Goal: Task Accomplishment & Management: Manage account settings

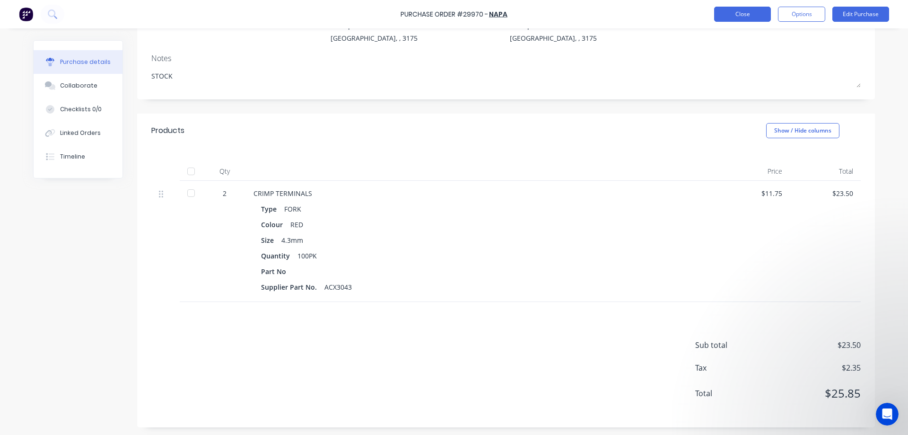
click at [746, 14] on button "Close" at bounding box center [742, 14] width 57 height 15
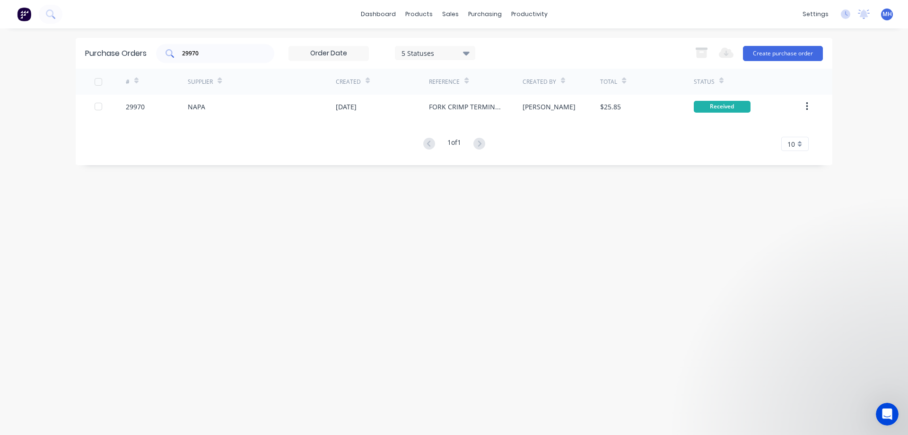
click at [211, 50] on input "29970" at bounding box center [220, 53] width 79 height 9
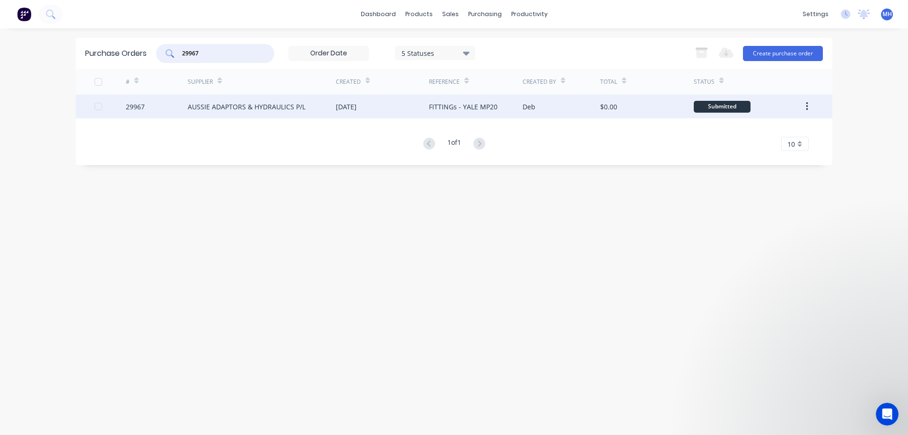
type input "29967"
click at [232, 106] on div "AUSSIE ADAPTORS & HYDRAULICS P/L" at bounding box center [247, 107] width 118 height 10
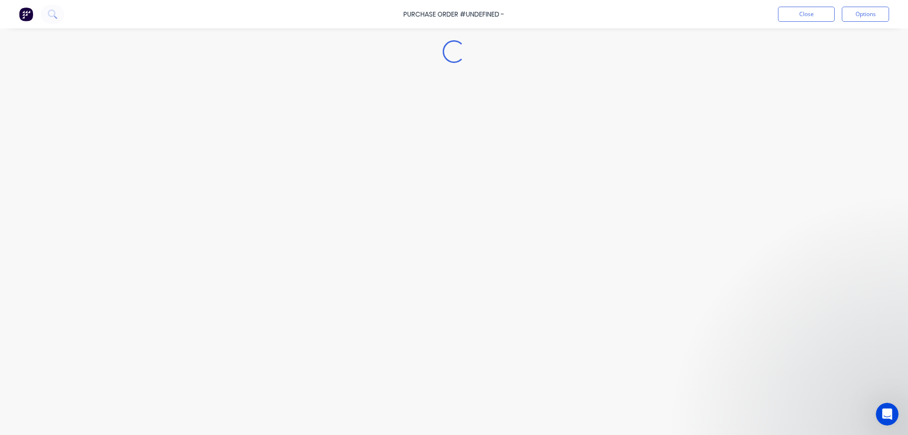
type textarea "x"
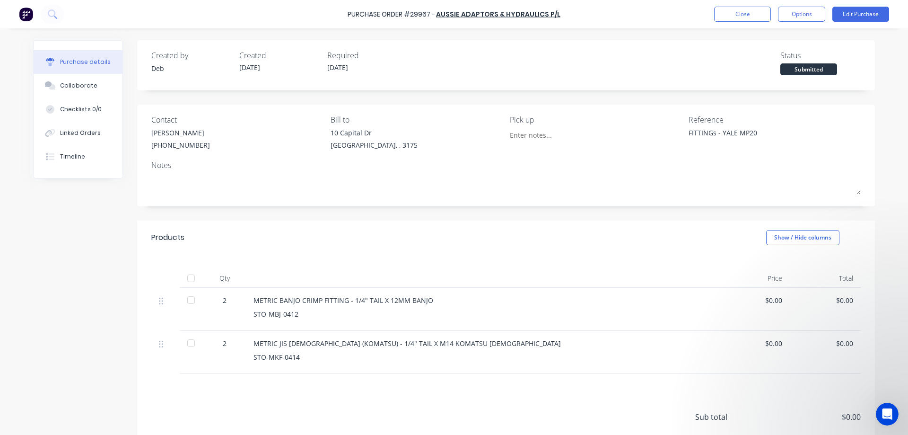
click at [100, 280] on div "Created by Deb Created [DATE] Required [DATE] Status Submitted Contact [PERSON_…" at bounding box center [454, 269] width 842 height 459
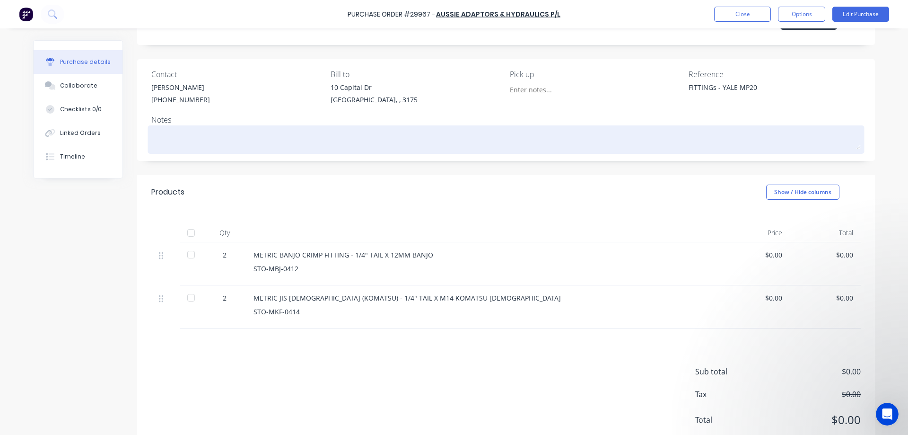
scroll to position [72, 0]
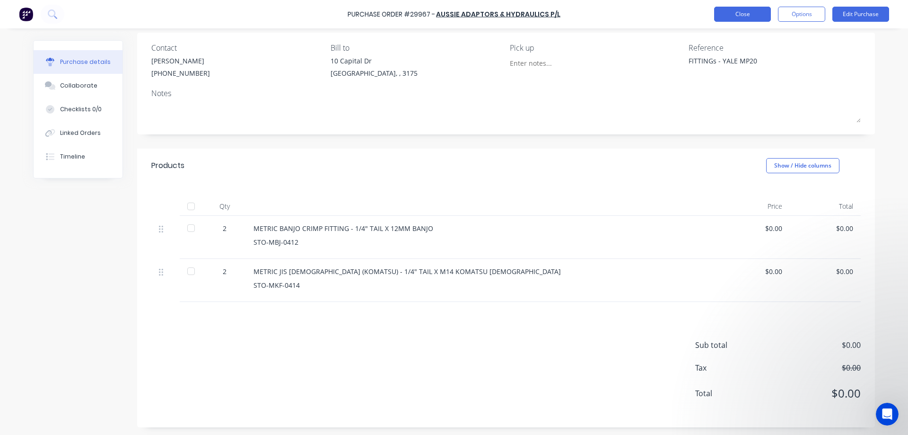
click at [745, 17] on button "Close" at bounding box center [742, 14] width 57 height 15
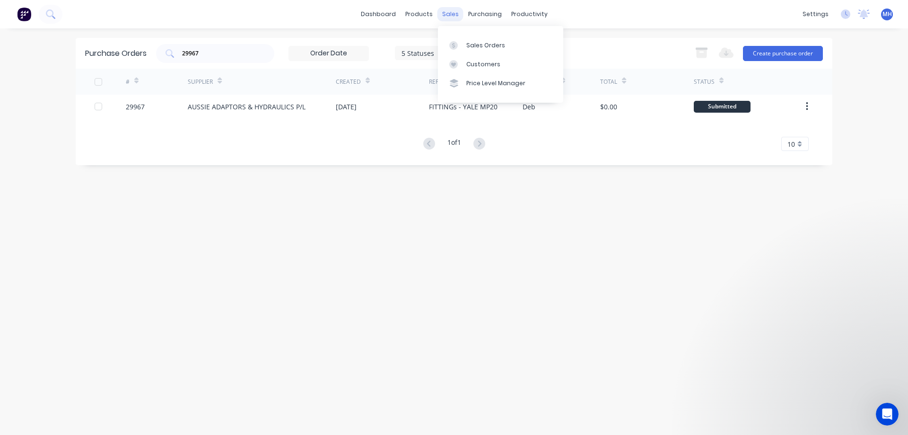
click at [456, 14] on div "sales" at bounding box center [450, 14] width 26 height 14
click at [464, 44] on link "Sales Orders" at bounding box center [500, 44] width 125 height 19
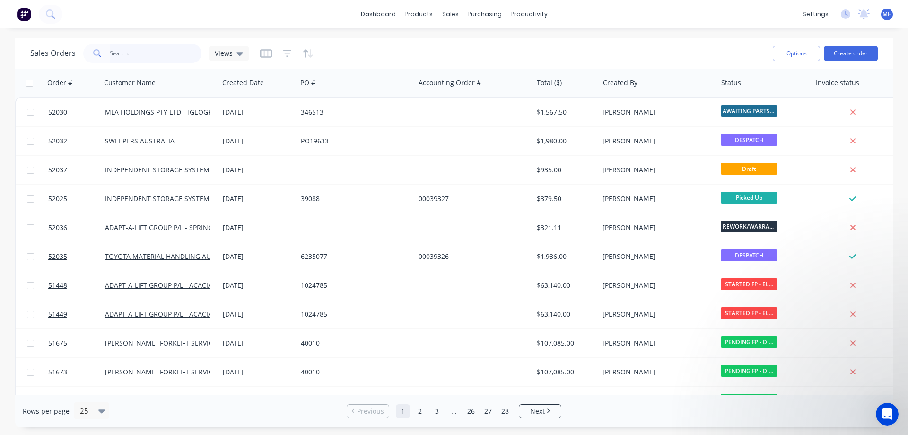
click at [153, 54] on input "text" at bounding box center [156, 53] width 92 height 19
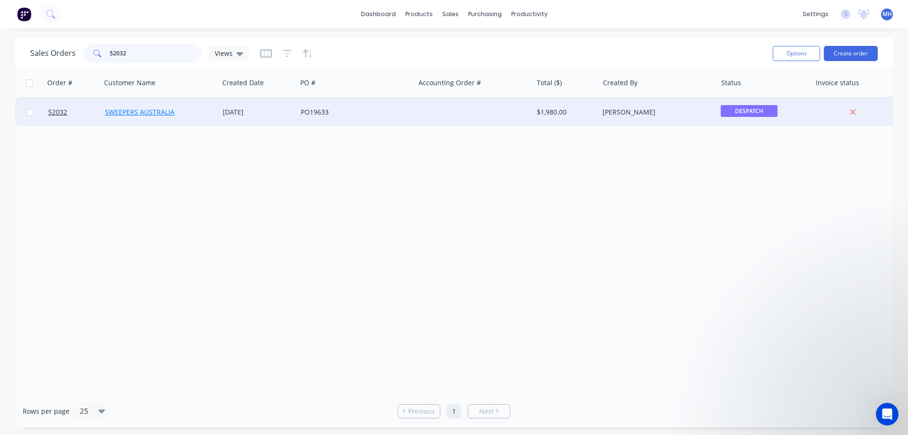
type input "52032"
click at [157, 115] on link "SWEEPERS AUSTRALIA" at bounding box center [140, 111] width 70 height 9
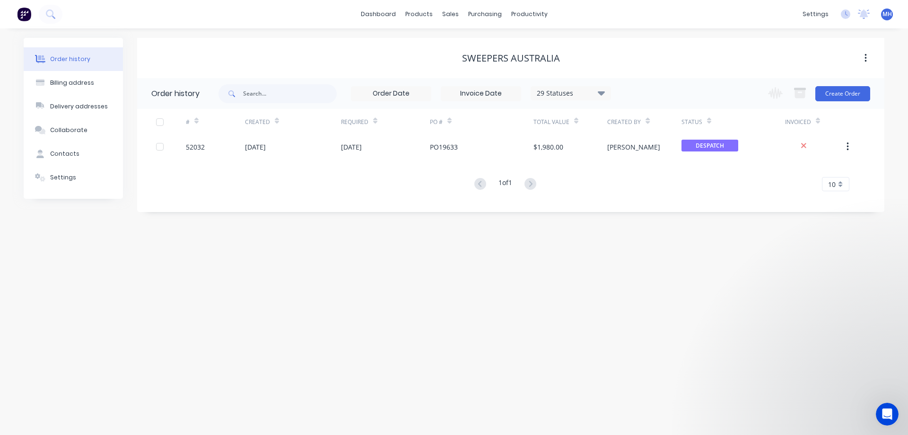
click at [159, 122] on div at bounding box center [159, 122] width 19 height 19
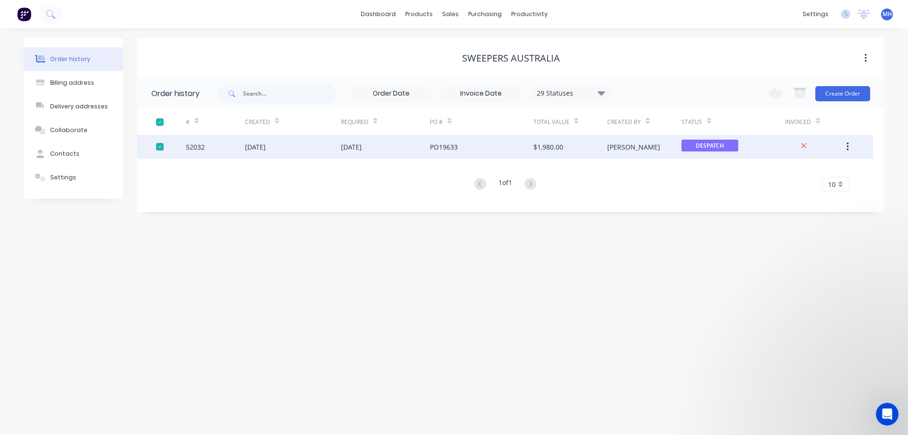
click at [160, 122] on div at bounding box center [159, 122] width 19 height 19
click at [313, 149] on div "[DATE]" at bounding box center [293, 147] width 96 height 24
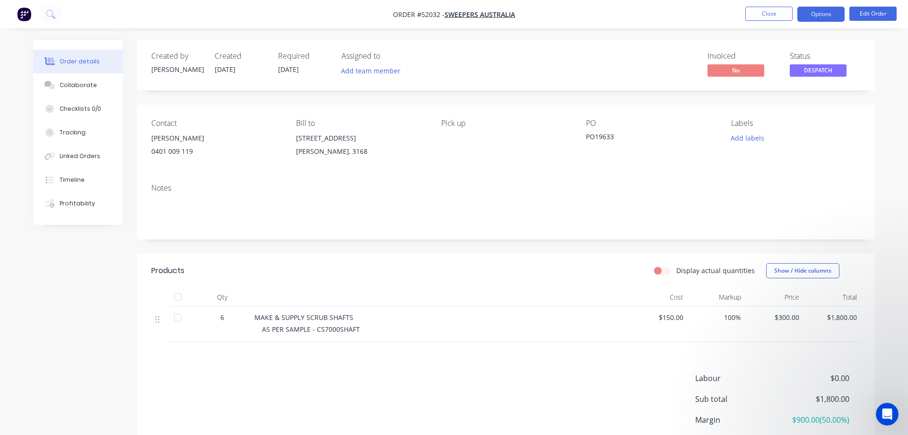
click at [822, 11] on button "Options" at bounding box center [820, 14] width 47 height 15
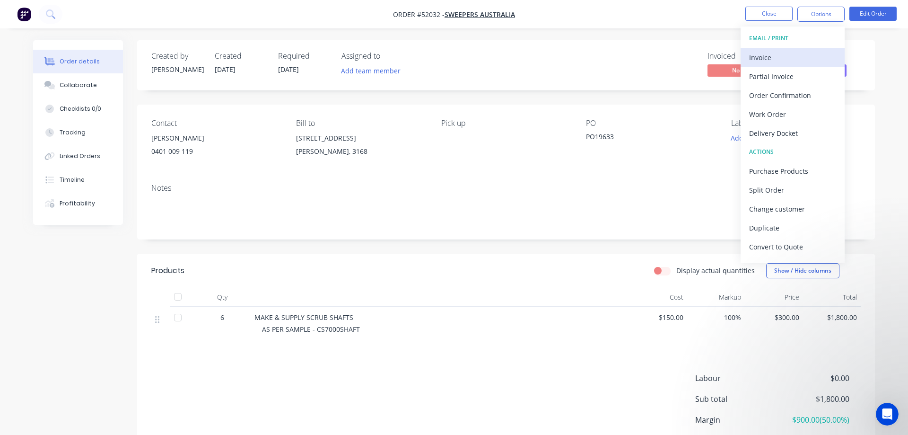
click at [759, 57] on div "Invoice" at bounding box center [792, 58] width 87 height 14
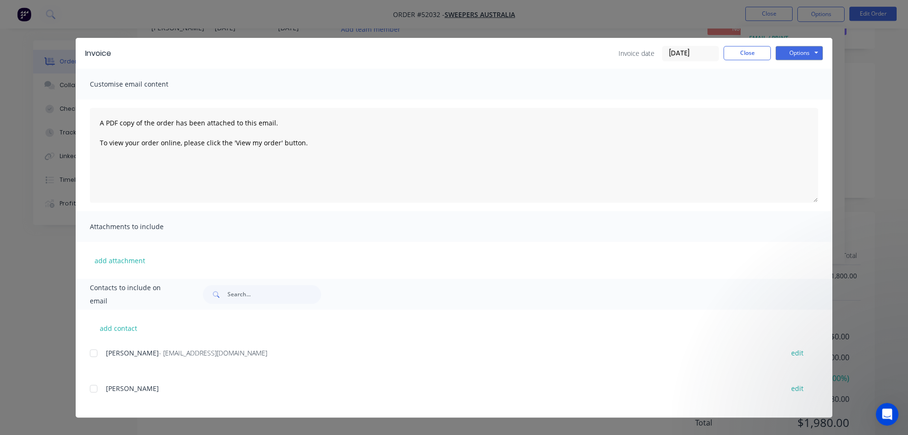
scroll to position [76, 0]
click at [93, 390] on div at bounding box center [93, 388] width 19 height 19
click at [797, 53] on button "Options" at bounding box center [799, 53] width 47 height 14
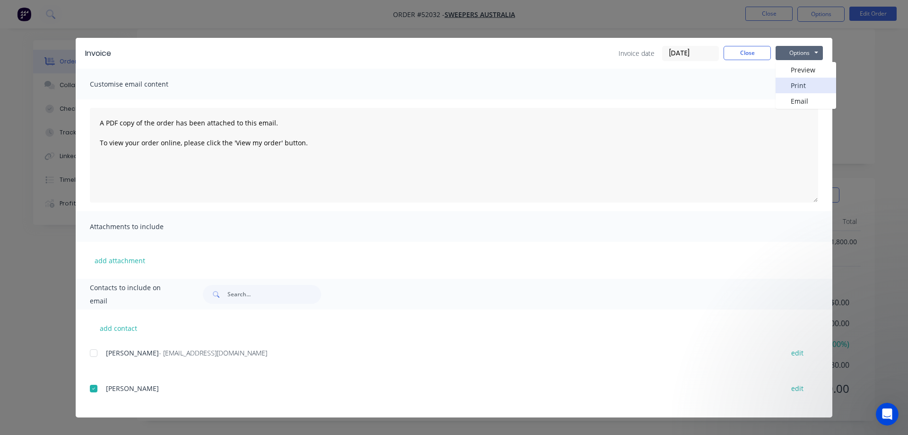
click at [795, 85] on button "Print" at bounding box center [806, 86] width 61 height 16
click at [756, 50] on button "Close" at bounding box center [747, 53] width 47 height 14
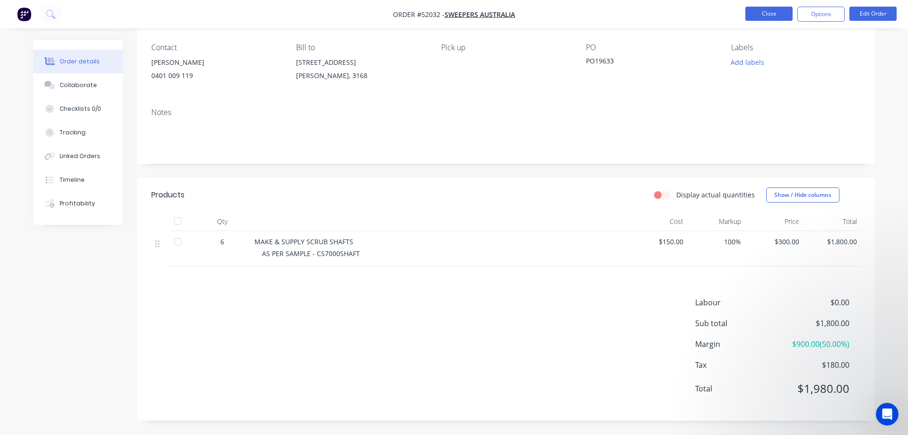
click at [771, 15] on button "Close" at bounding box center [768, 14] width 47 height 14
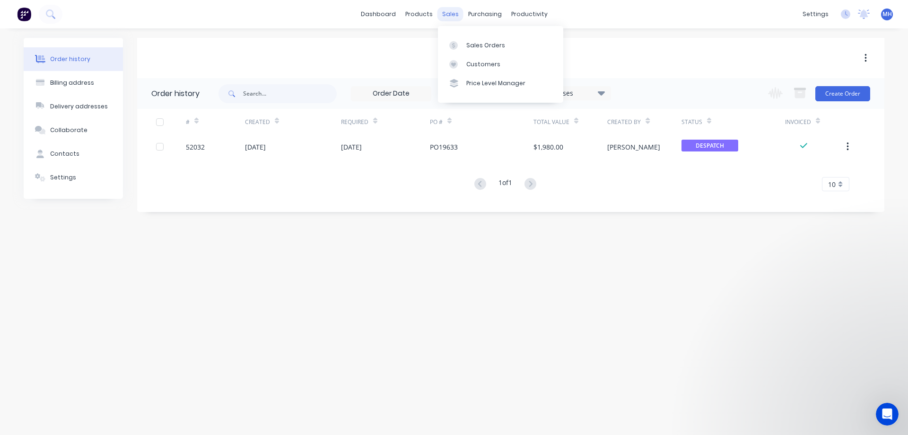
click at [451, 13] on div "sales" at bounding box center [450, 14] width 26 height 14
click at [476, 43] on div "Sales Orders" at bounding box center [485, 45] width 39 height 9
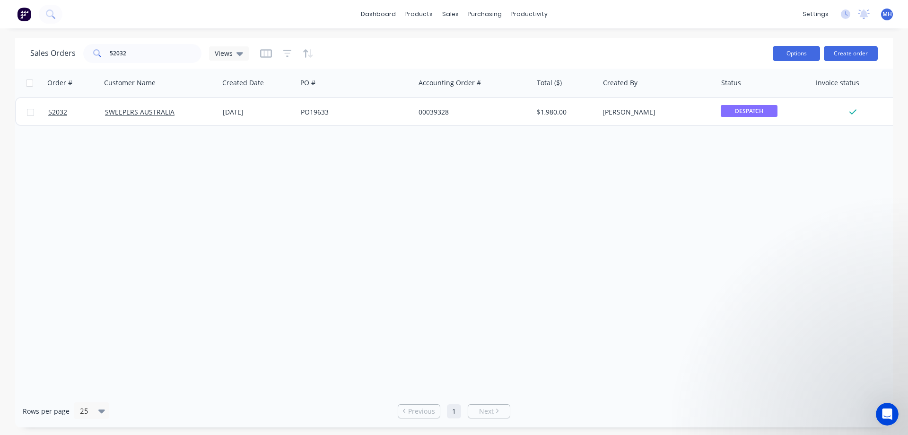
click at [802, 54] on button "Options" at bounding box center [796, 53] width 47 height 15
click at [864, 227] on div "Order # Customer Name Created Date PO # Accounting Order # Total ($) Created By…" at bounding box center [454, 232] width 878 height 326
